Goal: Task Accomplishment & Management: Use online tool/utility

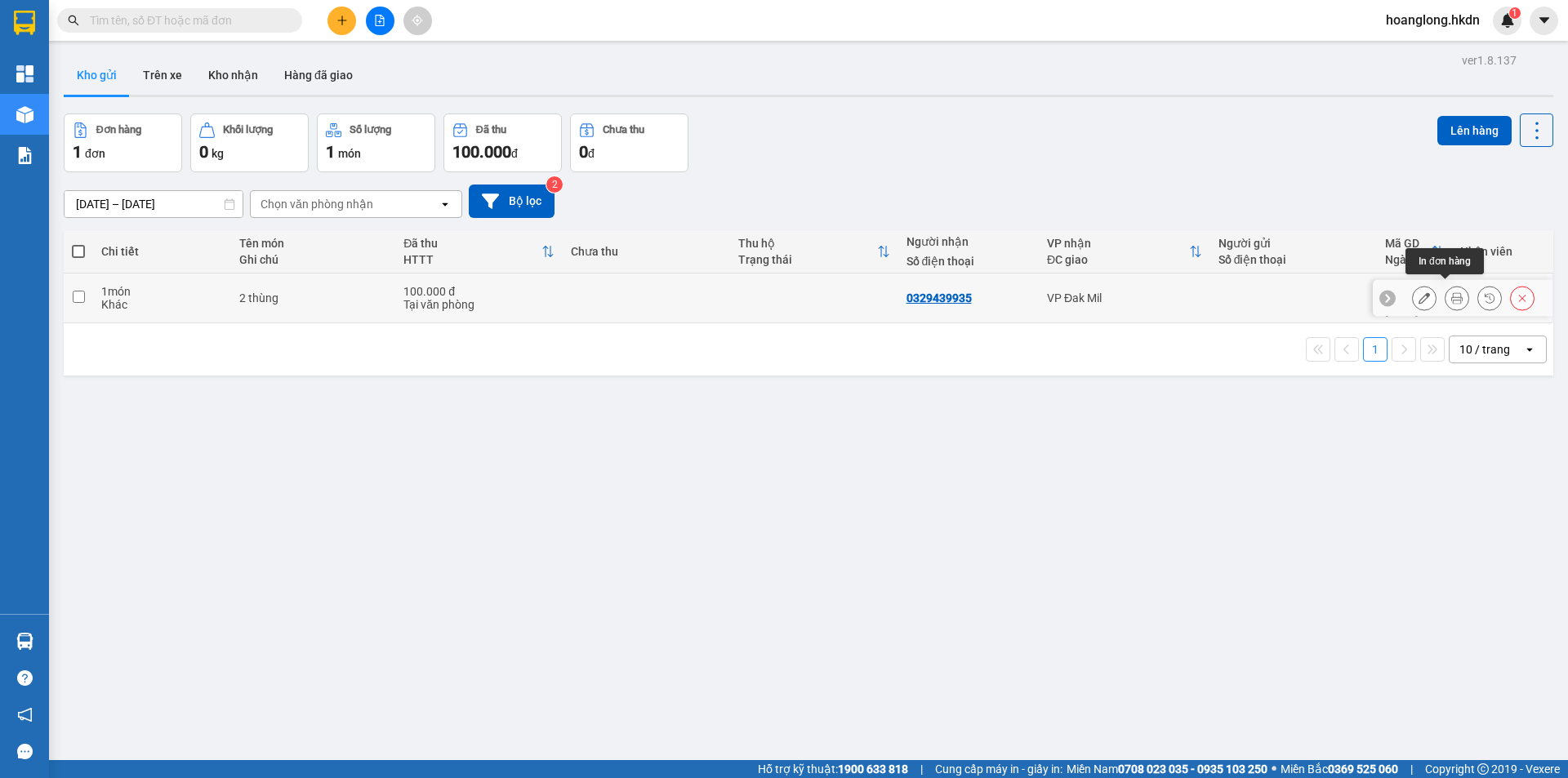
click at [1451, 292] on icon at bounding box center [1457, 298] width 11 height 11
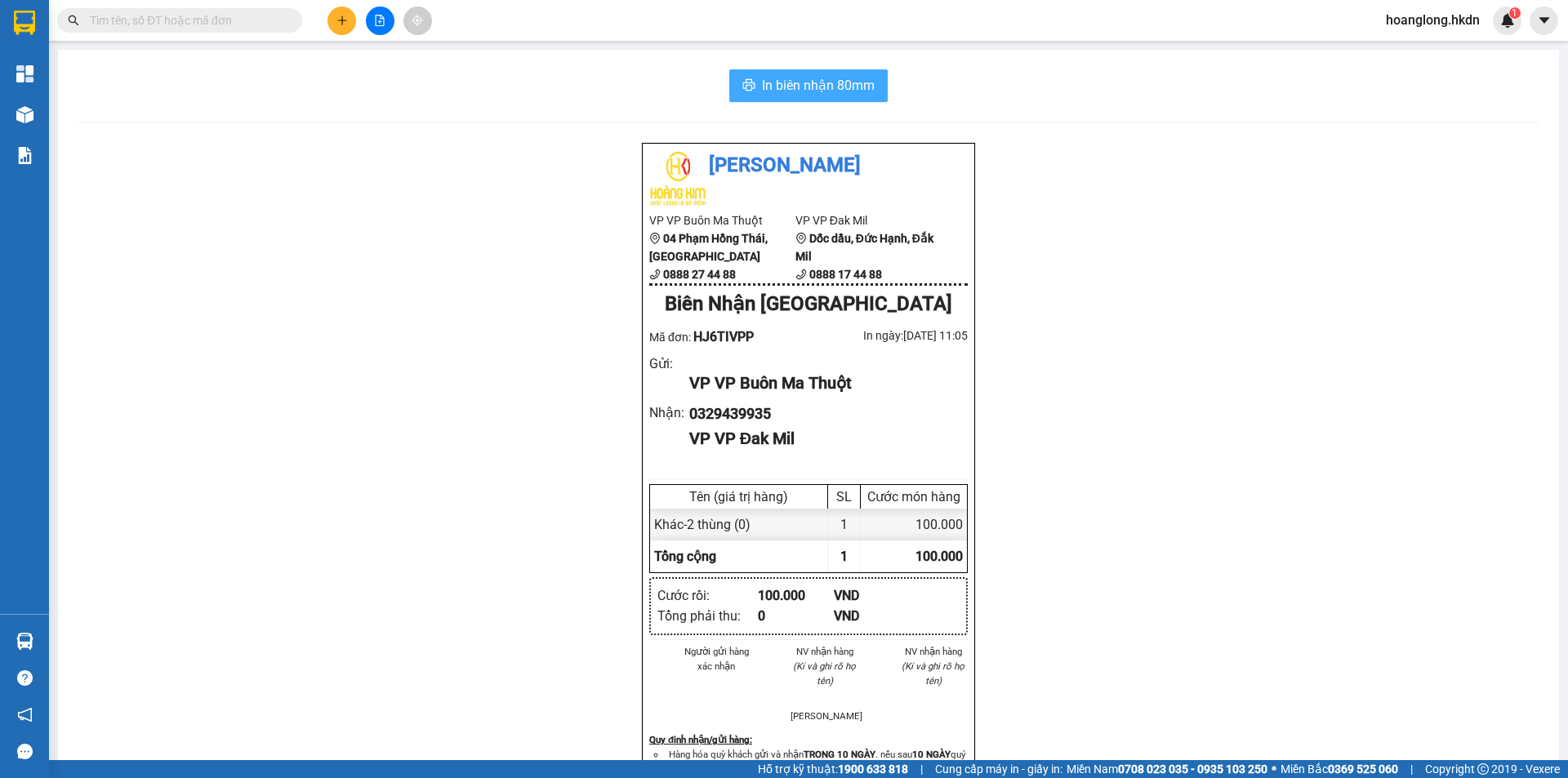
click at [833, 85] on span "In biên nhận 80mm" at bounding box center [818, 85] width 113 height 20
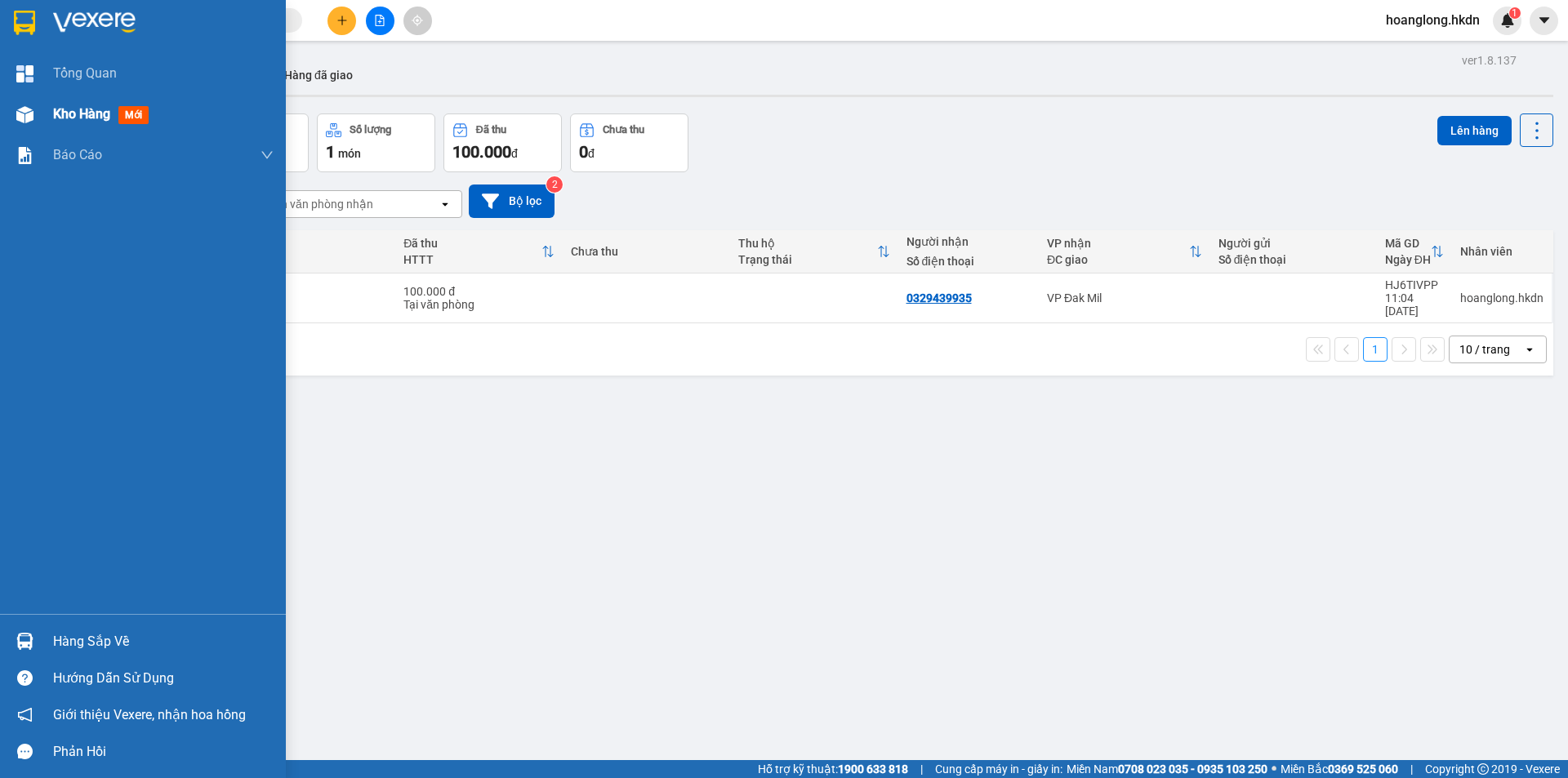
click at [31, 115] on img at bounding box center [25, 115] width 17 height 17
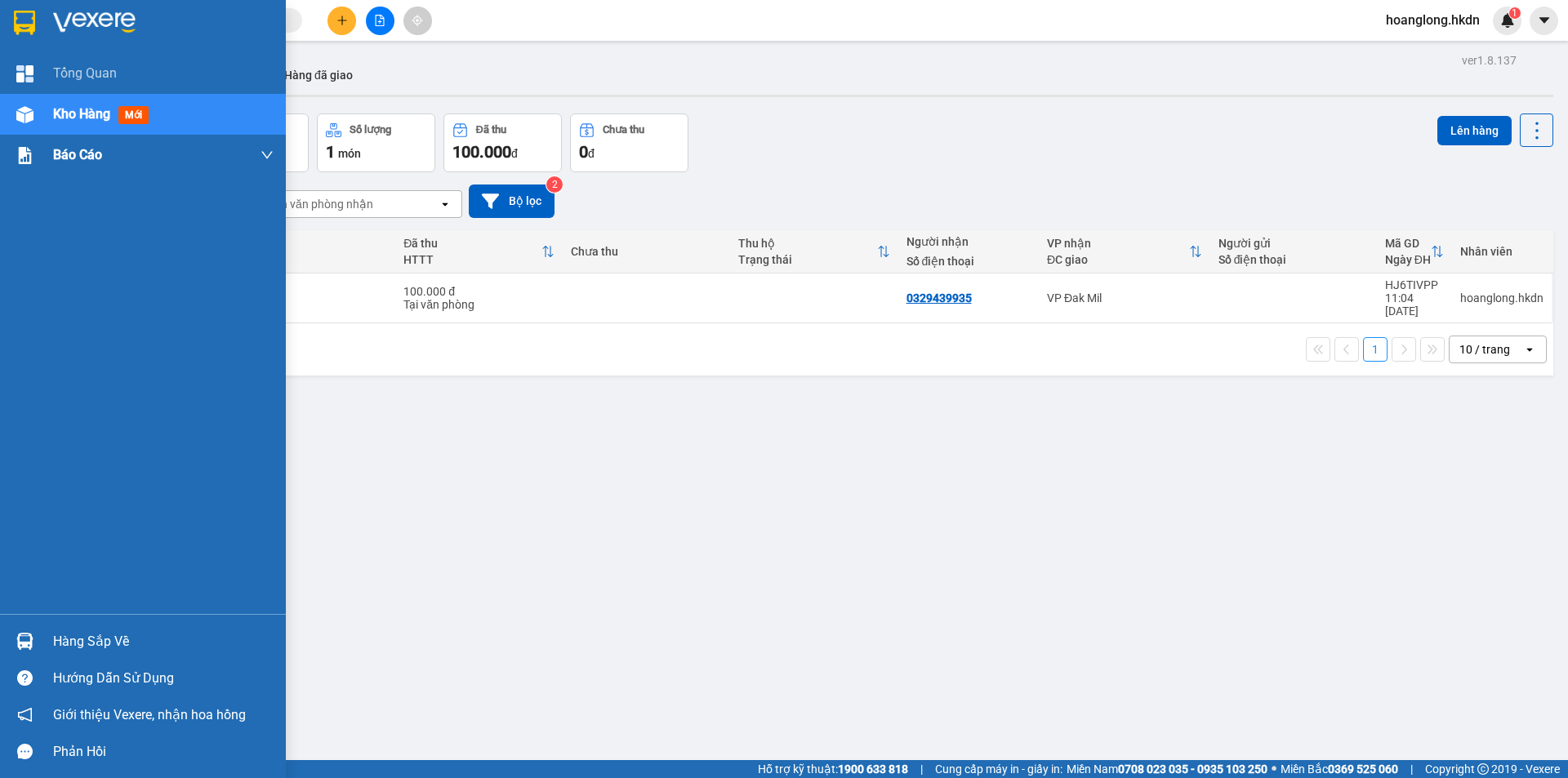
drag, startPoint x: 47, startPoint y: 77, endPoint x: 31, endPoint y: 136, distance: 61.1
click at [48, 77] on div "Tổng Quan" at bounding box center [142, 73] width 286 height 40
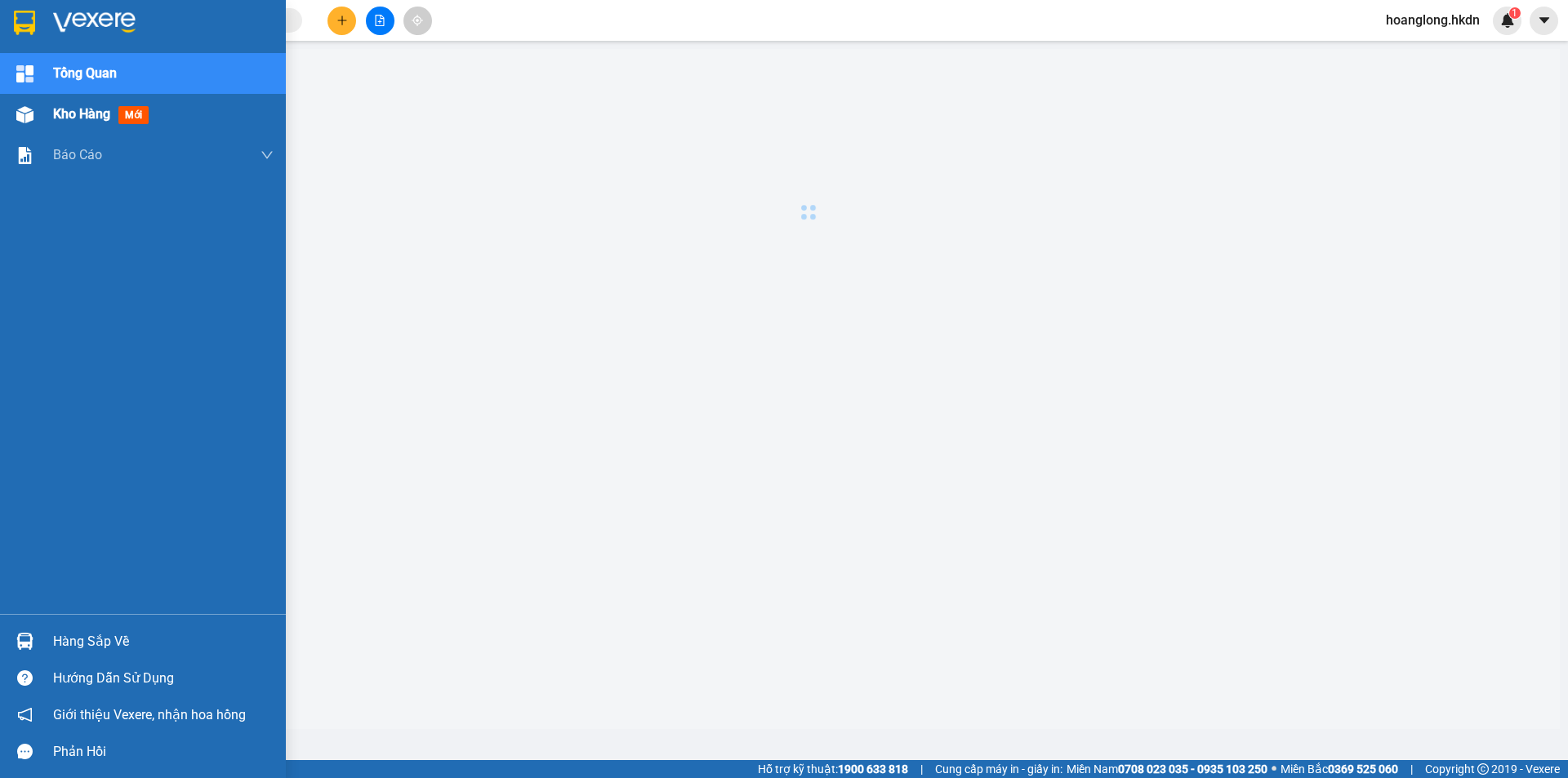
click at [47, 115] on div "Kho hàng mới" at bounding box center [142, 114] width 286 height 40
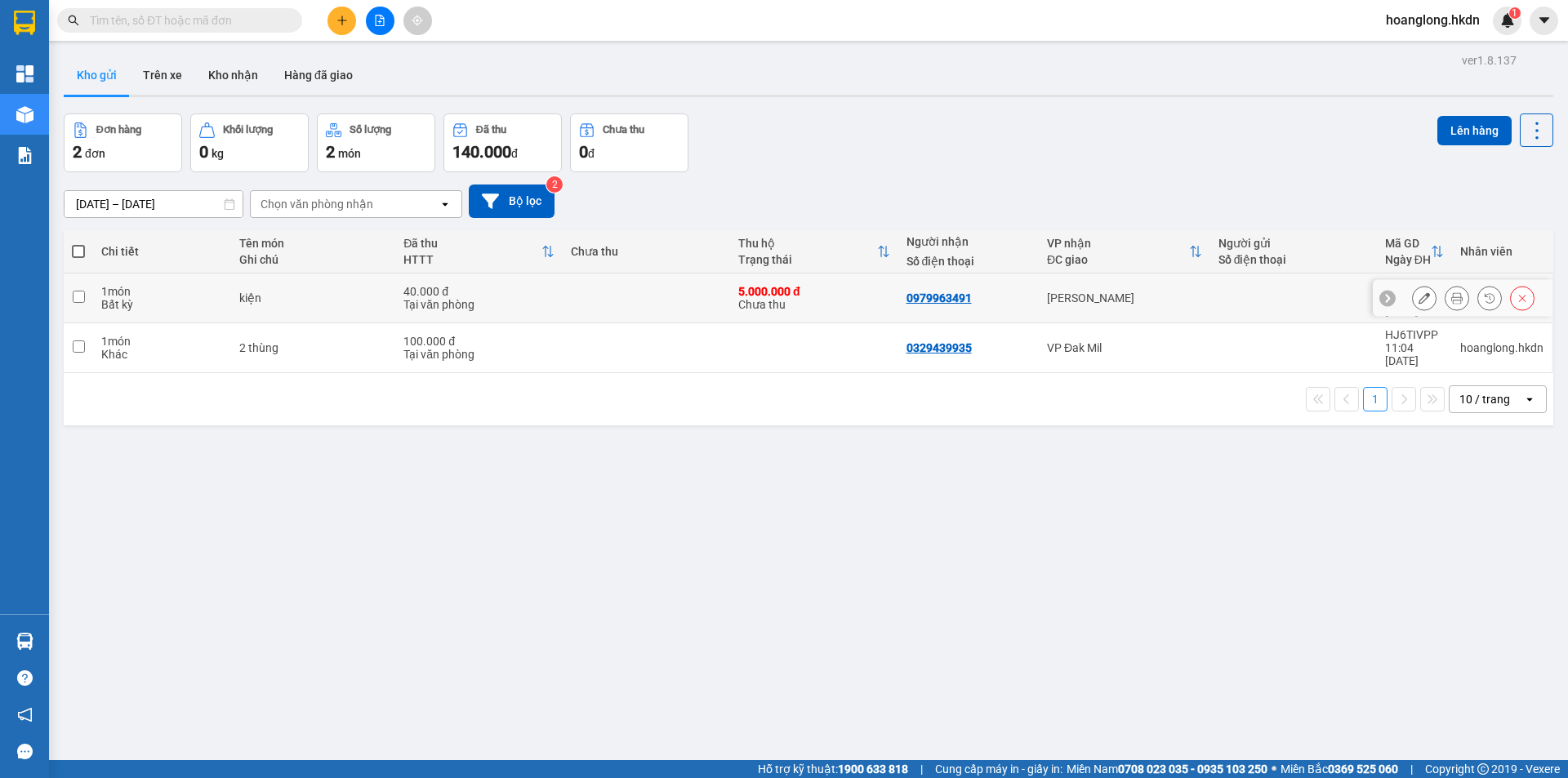
click at [1451, 293] on icon at bounding box center [1457, 298] width 11 height 11
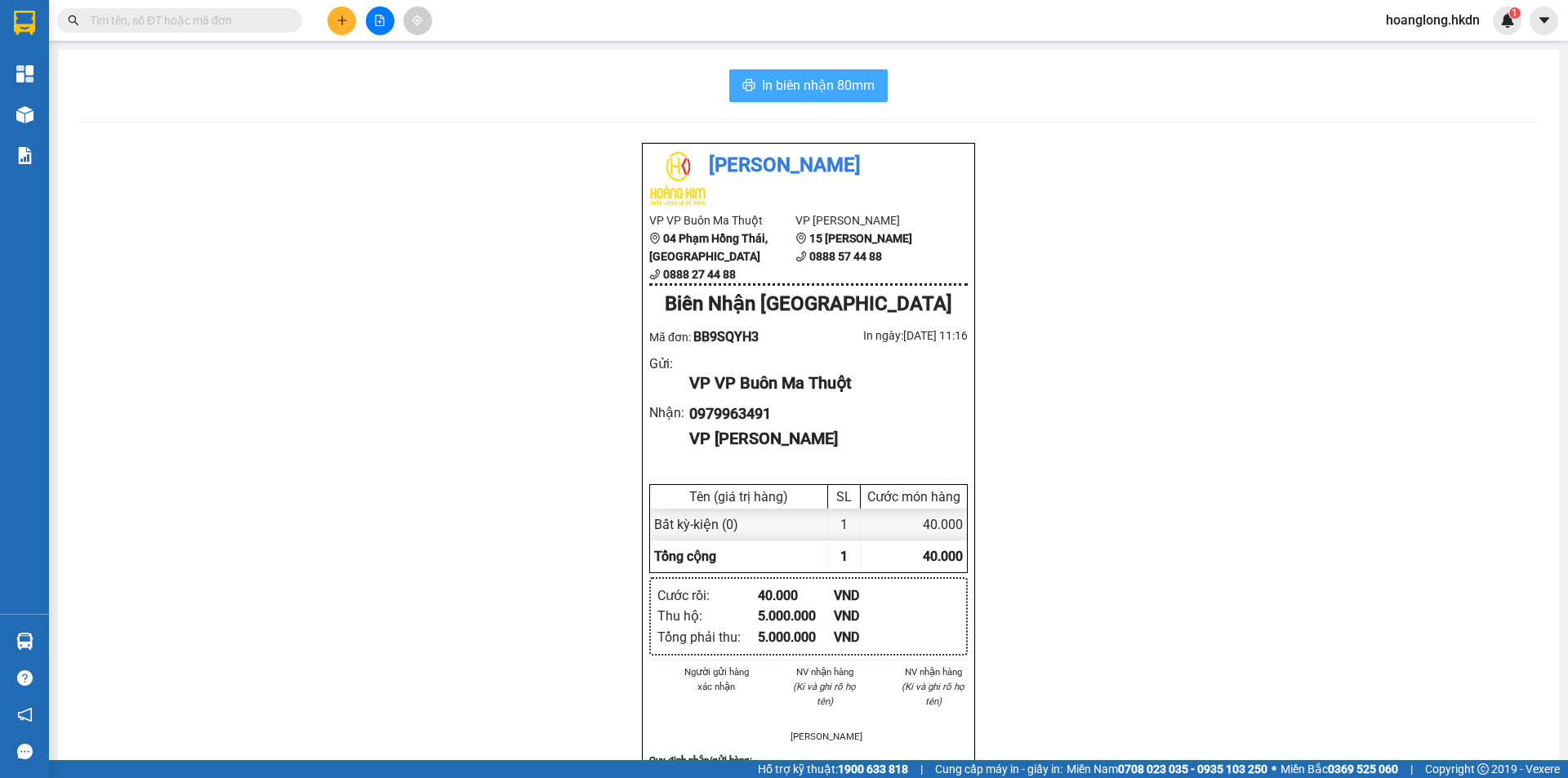
click at [839, 71] on button "In biên nhận 80mm" at bounding box center [809, 86] width 158 height 33
